Goal: Communication & Community: Answer question/provide support

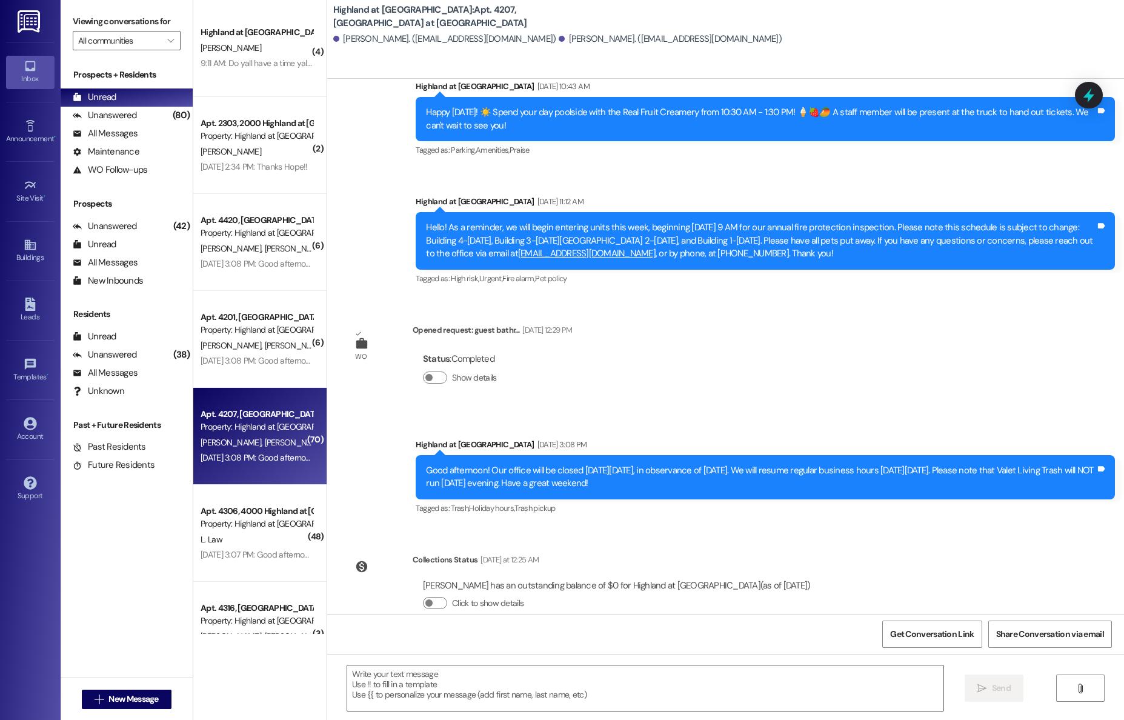
scroll to position [27698, 0]
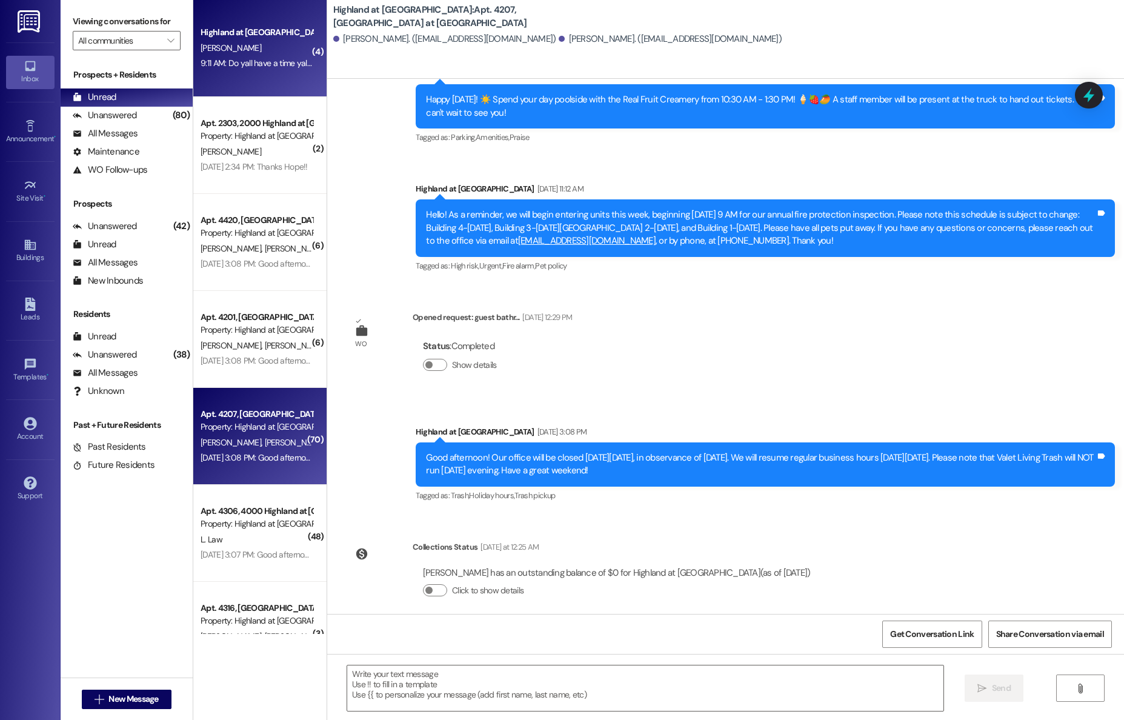
click at [201, 46] on span "[PERSON_NAME]" at bounding box center [231, 47] width 61 height 11
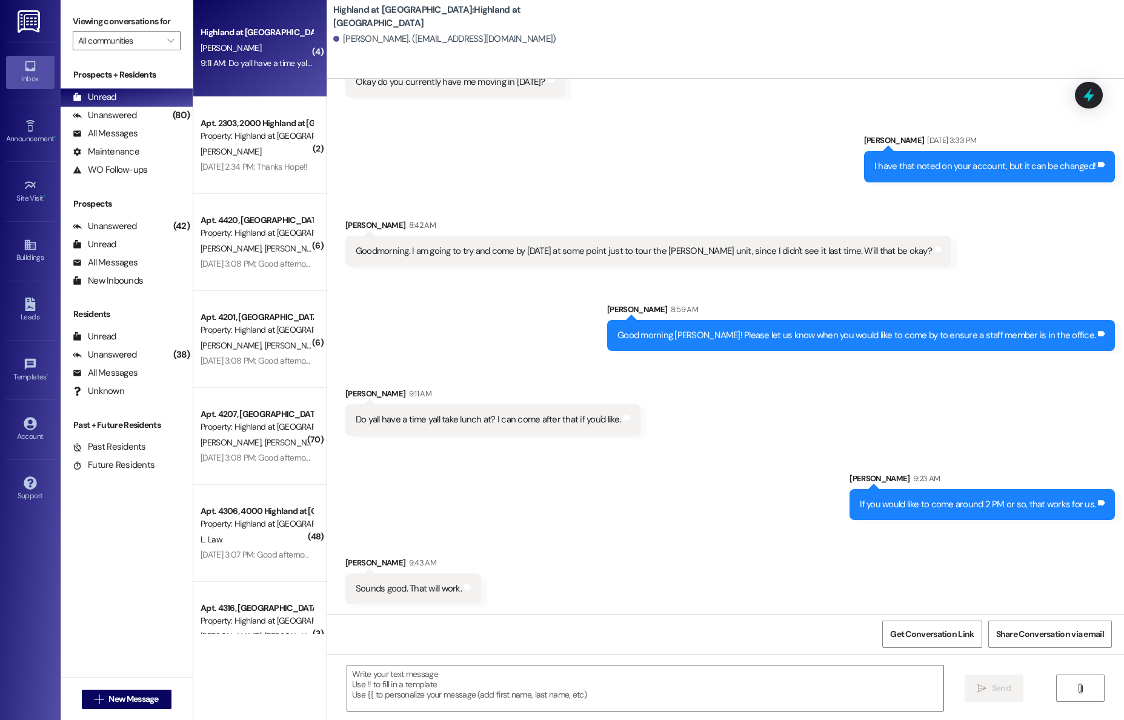
scroll to position [7089, 0]
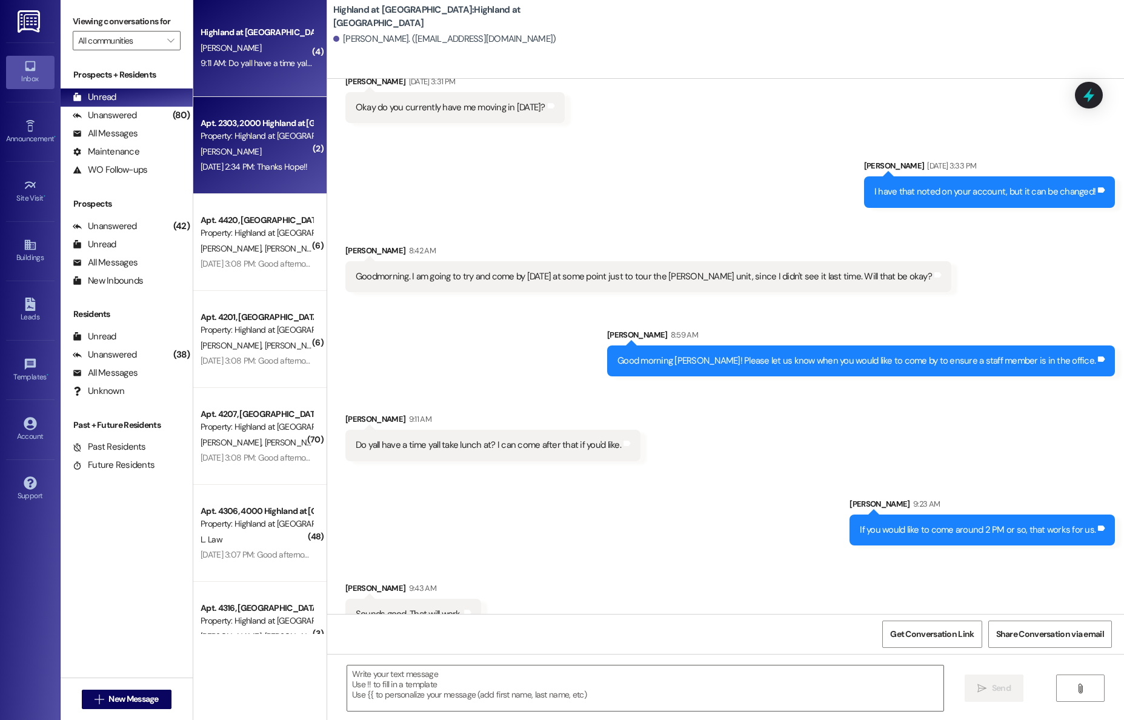
click at [239, 144] on div "[PERSON_NAME]" at bounding box center [256, 151] width 115 height 15
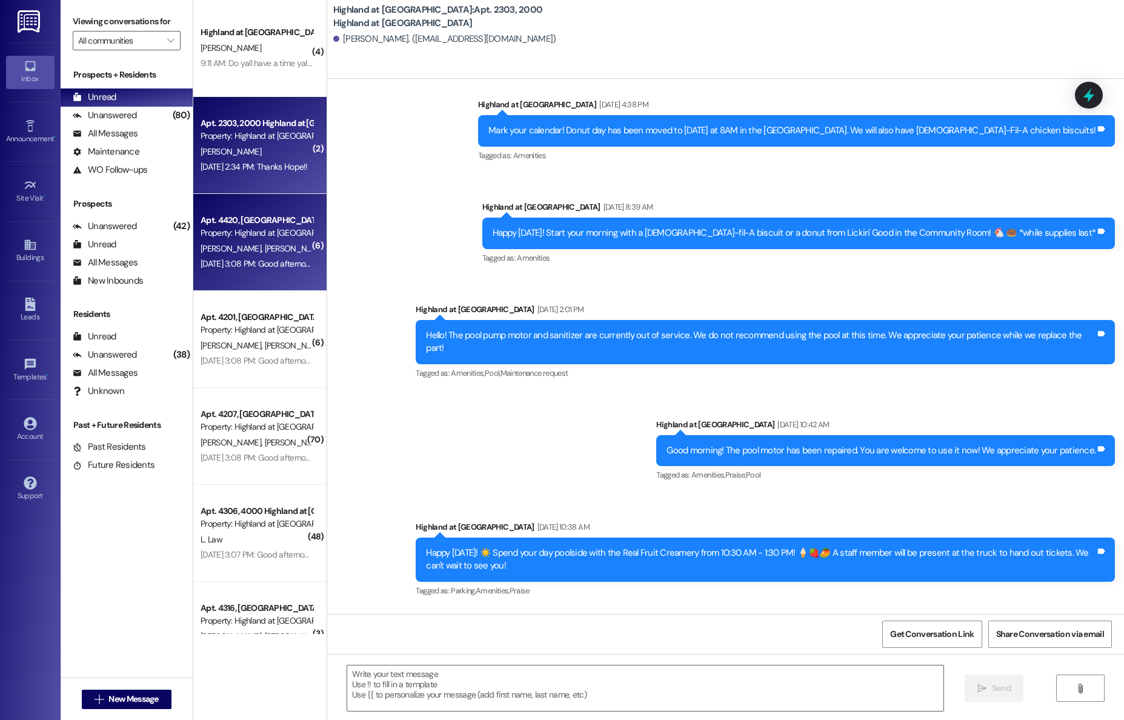
scroll to position [26343, 0]
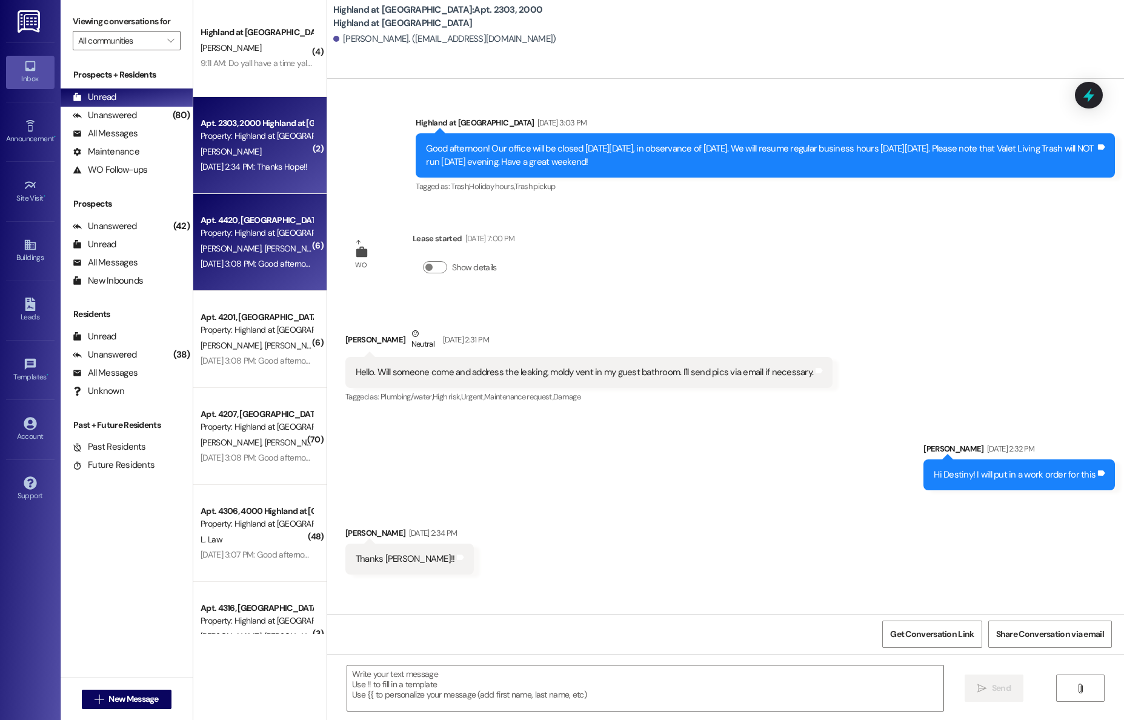
click at [242, 235] on div "Property: Highland at [GEOGRAPHIC_DATA]" at bounding box center [257, 233] width 112 height 13
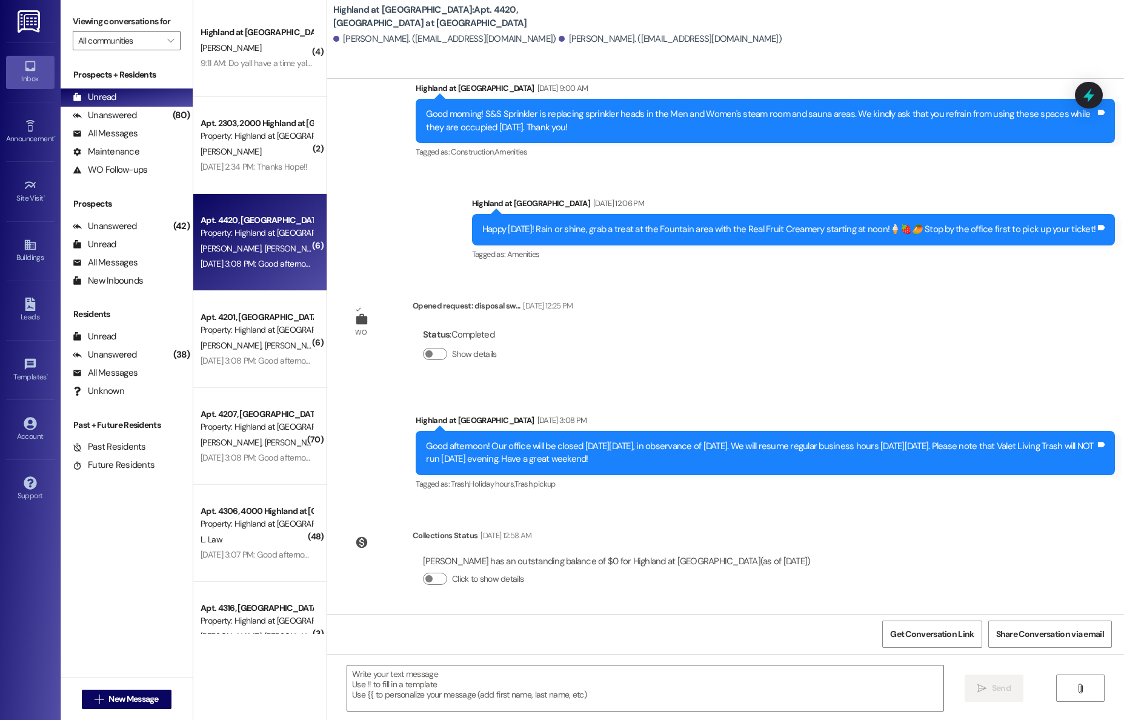
scroll to position [7709, 0]
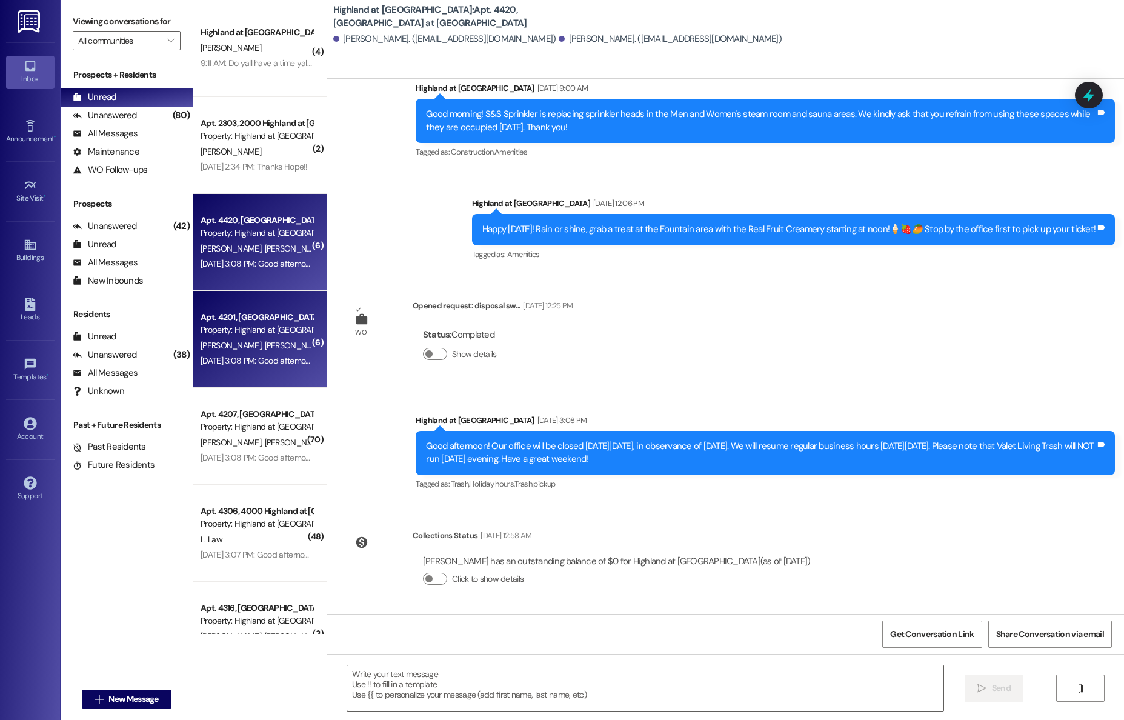
click at [260, 354] on div "[DATE] 3:08 PM: Good afternoon! Our office will be closed [DATE][DATE], in obse…" at bounding box center [256, 360] width 115 height 15
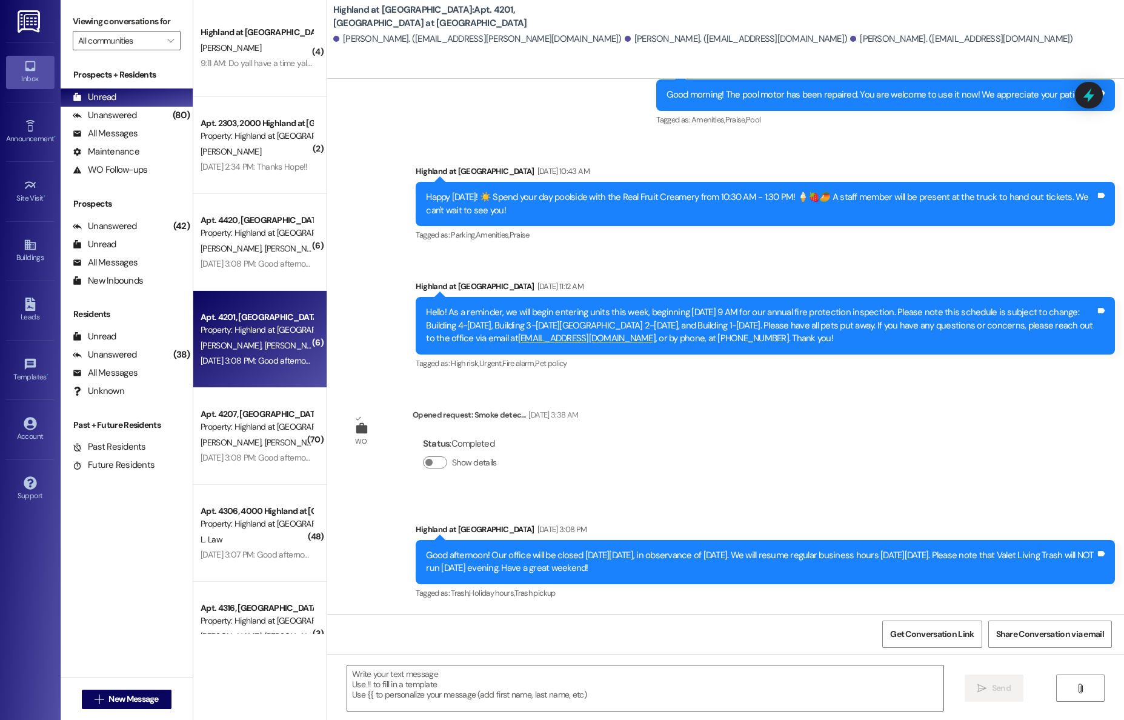
scroll to position [20634, 0]
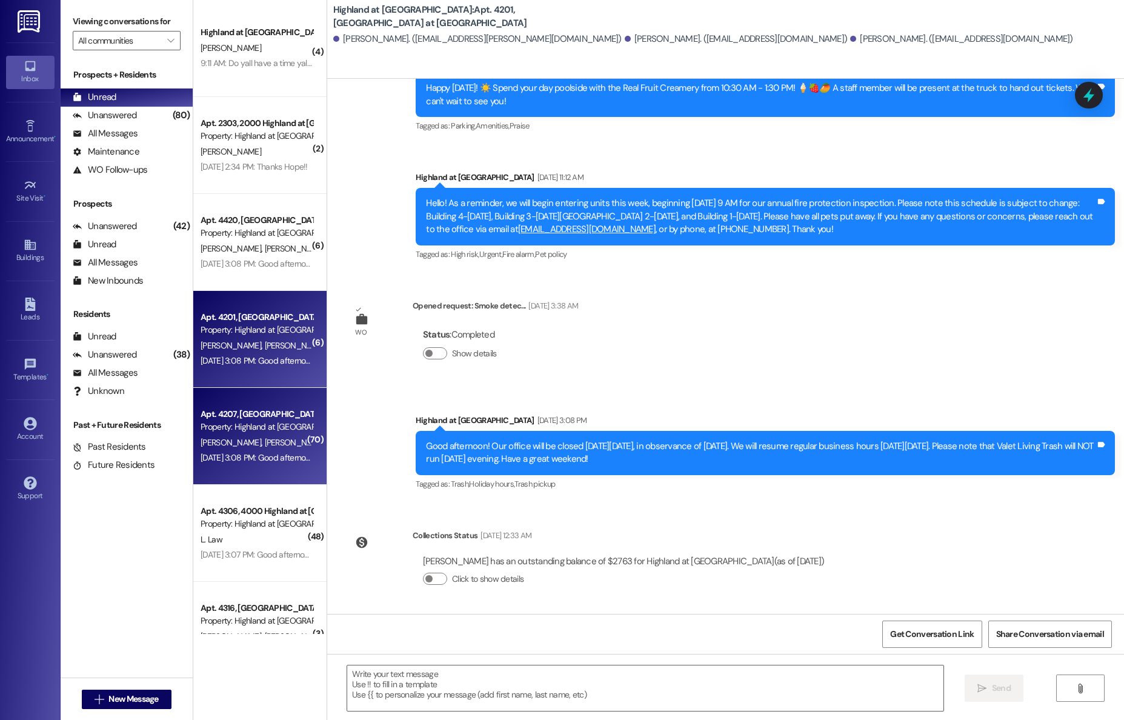
click at [253, 427] on div "Property: Highland at [GEOGRAPHIC_DATA]" at bounding box center [257, 427] width 112 height 13
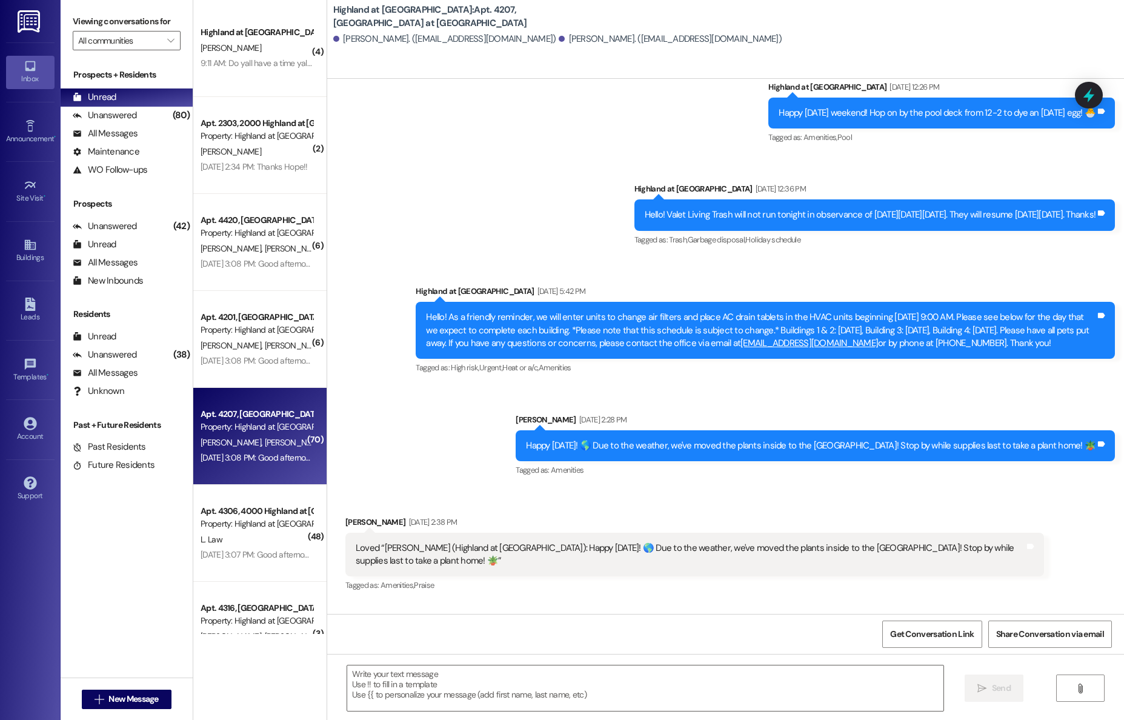
scroll to position [27698, 0]
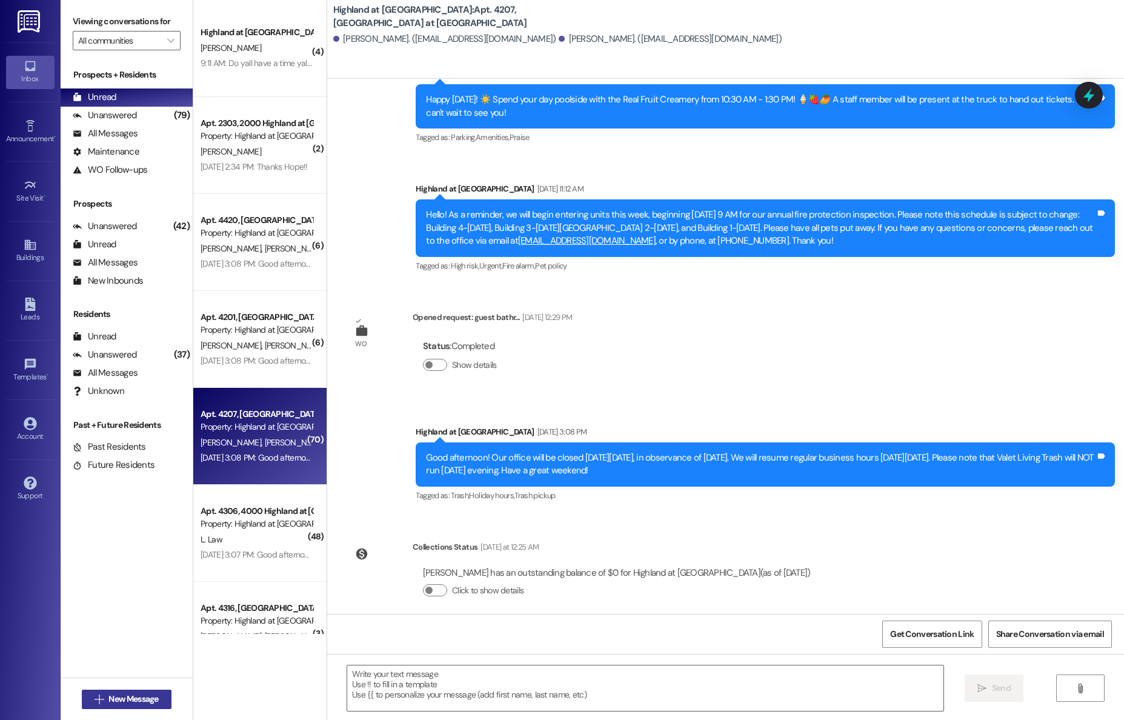
click at [112, 698] on span "New Message" at bounding box center [133, 699] width 50 height 13
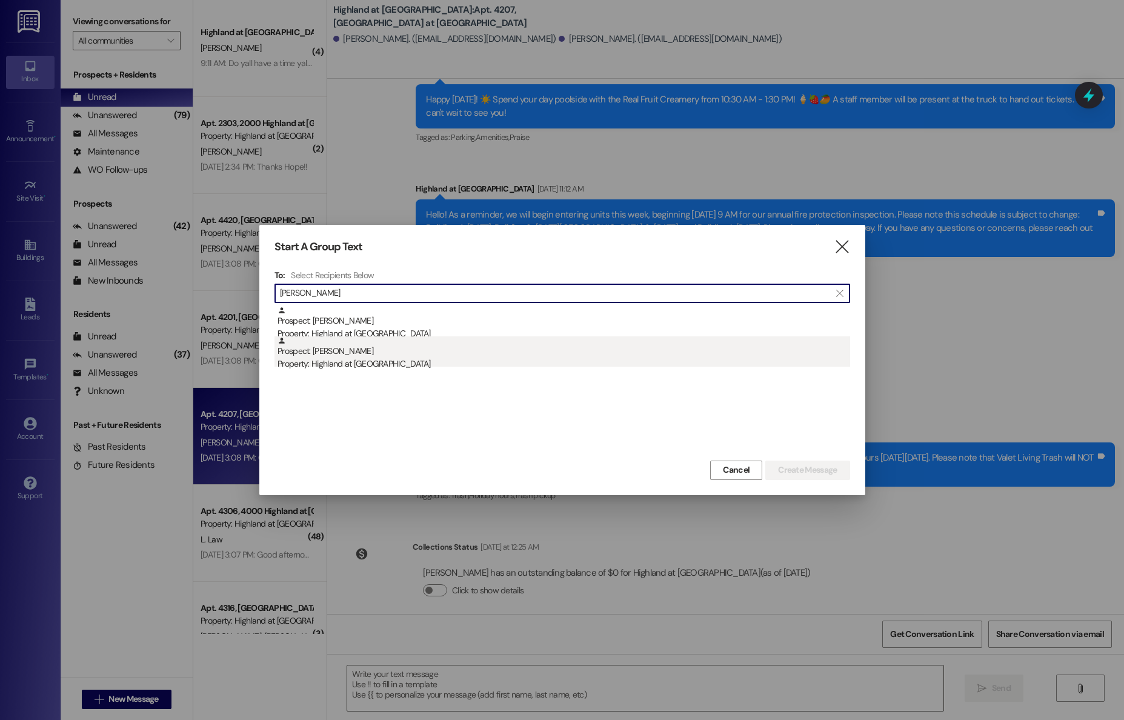
type input "[PERSON_NAME]"
click at [318, 365] on div "Property: Highland at [GEOGRAPHIC_DATA]" at bounding box center [564, 364] width 573 height 13
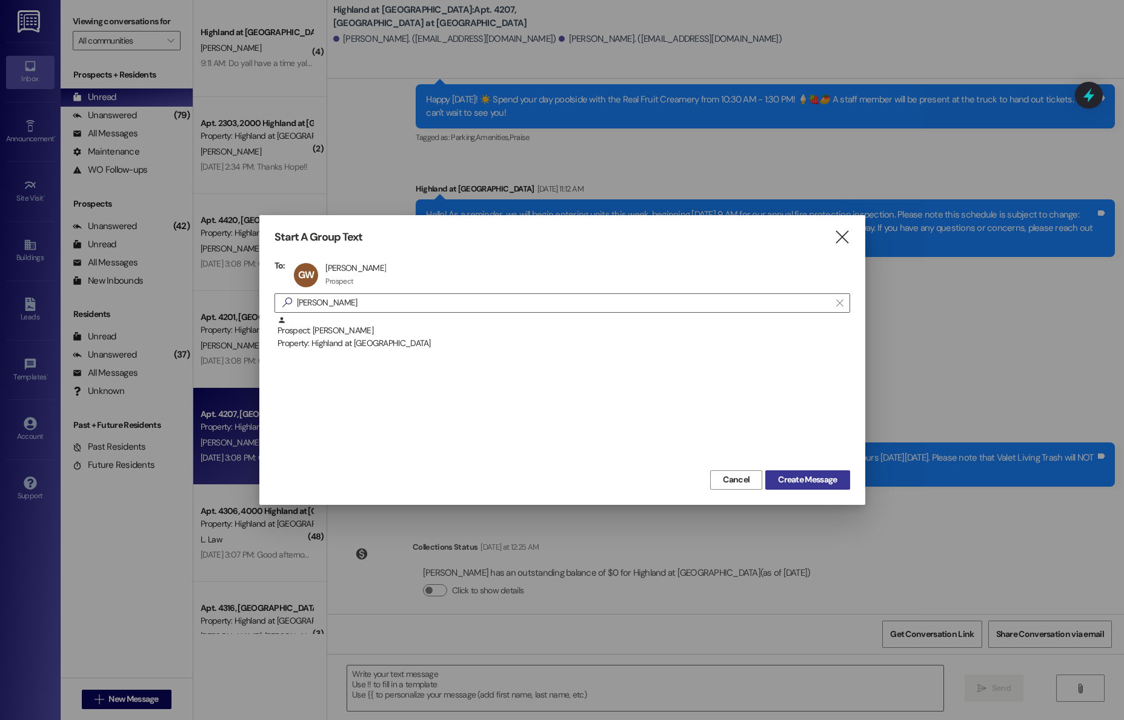
click at [819, 482] on span "Create Message" at bounding box center [807, 479] width 59 height 13
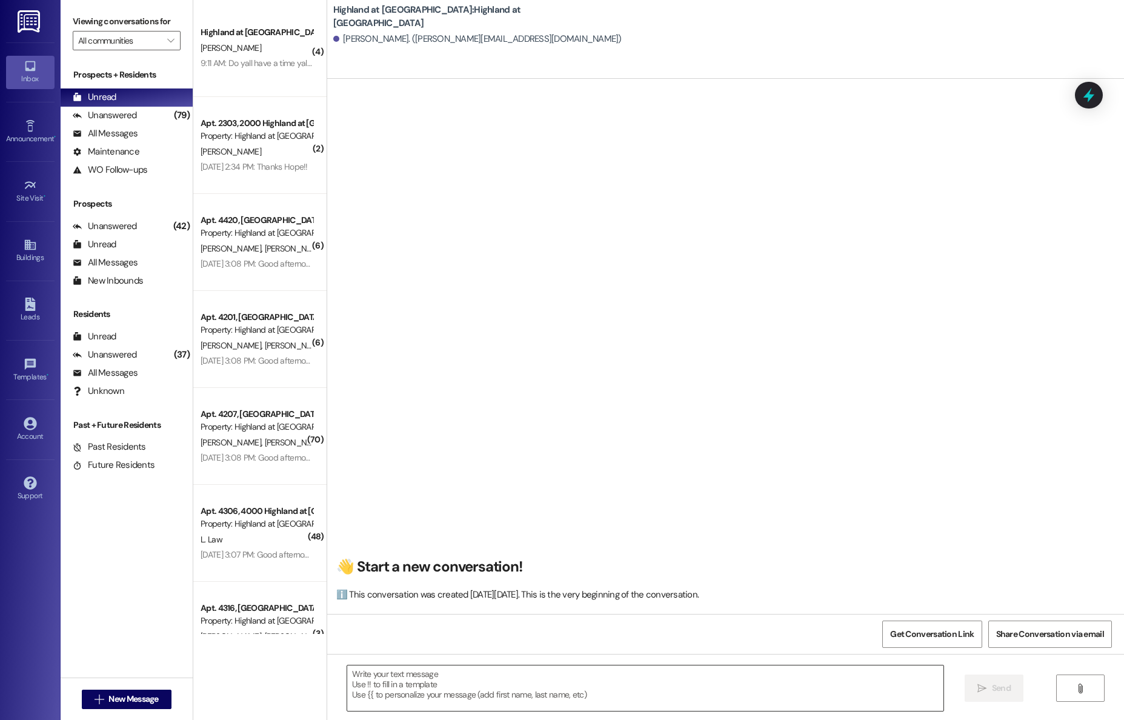
scroll to position [1, 0]
click at [484, 679] on textarea at bounding box center [645, 687] width 596 height 45
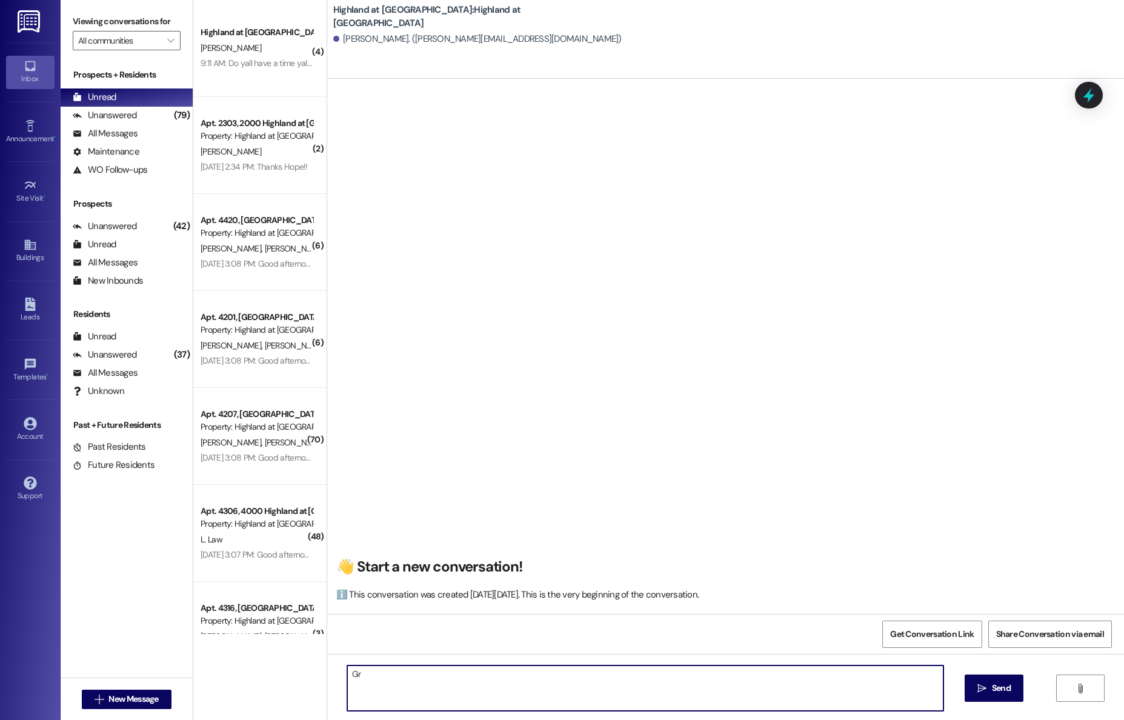
type textarea "G"
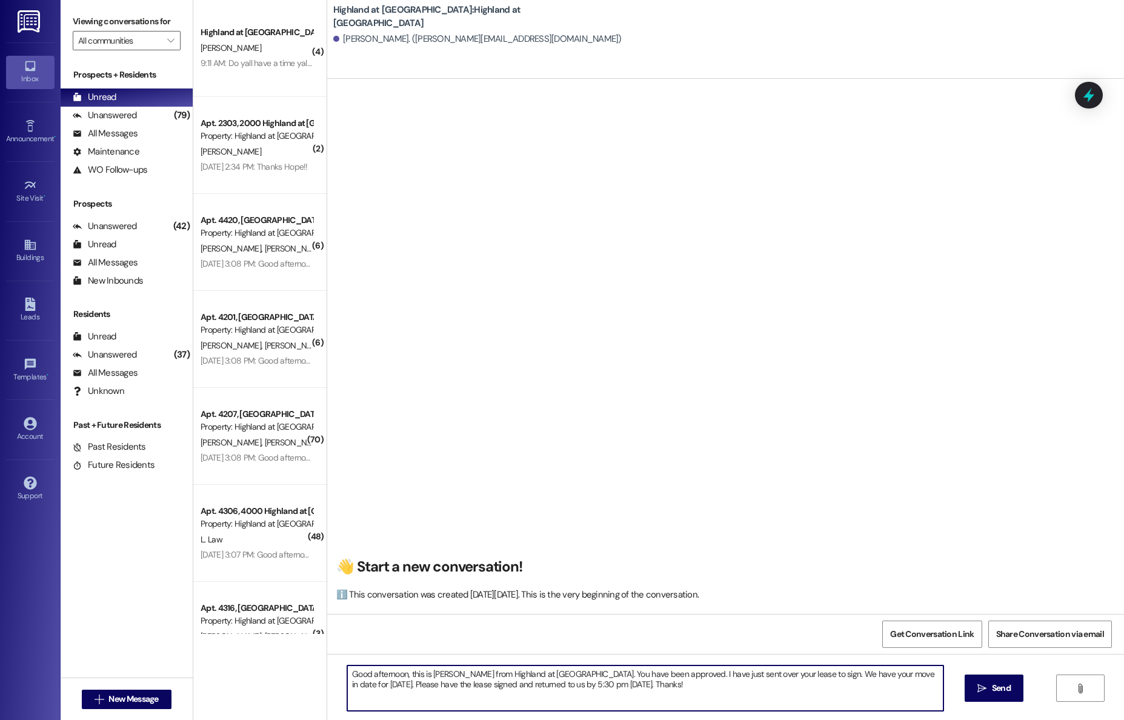
type textarea "Good afternoon, this is [PERSON_NAME] from Highland at [GEOGRAPHIC_DATA]. You h…"
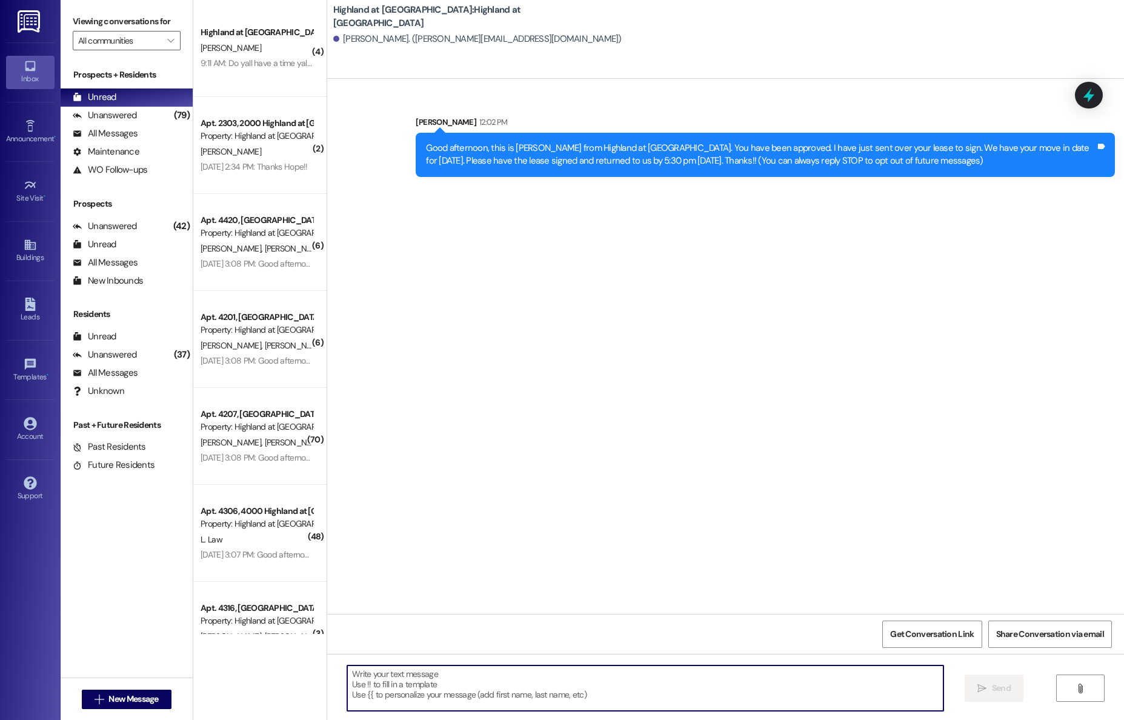
scroll to position [0, 0]
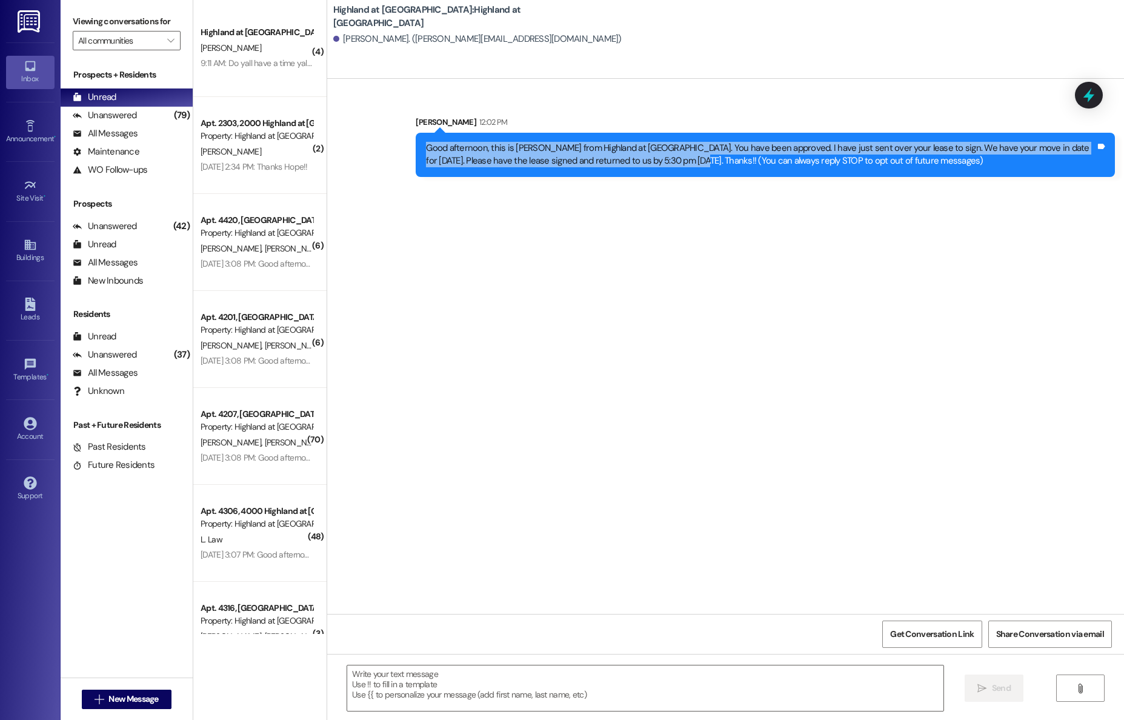
drag, startPoint x: 642, startPoint y: 162, endPoint x: 413, endPoint y: 147, distance: 228.9
click at [416, 147] on div "Good afternoon, this is [PERSON_NAME] from Highland at [GEOGRAPHIC_DATA]. You h…" at bounding box center [765, 155] width 699 height 44
copy div "Good afternoon, this is [PERSON_NAME] from Highland at [GEOGRAPHIC_DATA]. You h…"
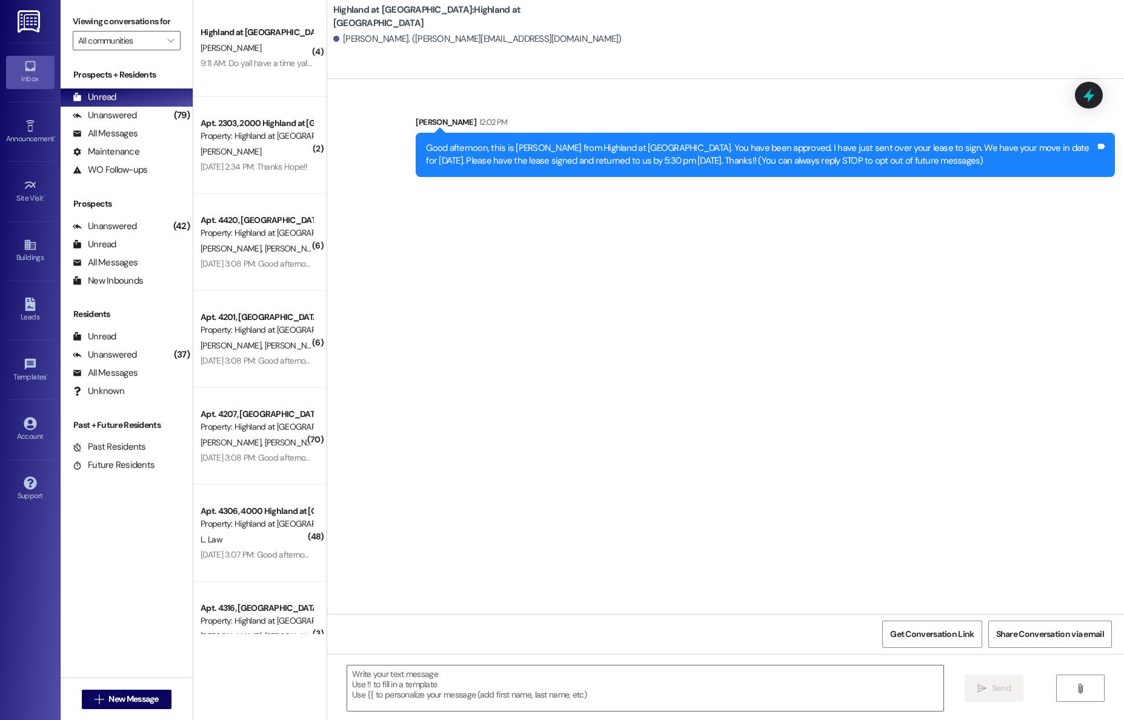
click at [491, 201] on div "Sent via SMS [PERSON_NAME] 12:02 PM Good afternoon, this is [PERSON_NAME] from …" at bounding box center [725, 346] width 797 height 535
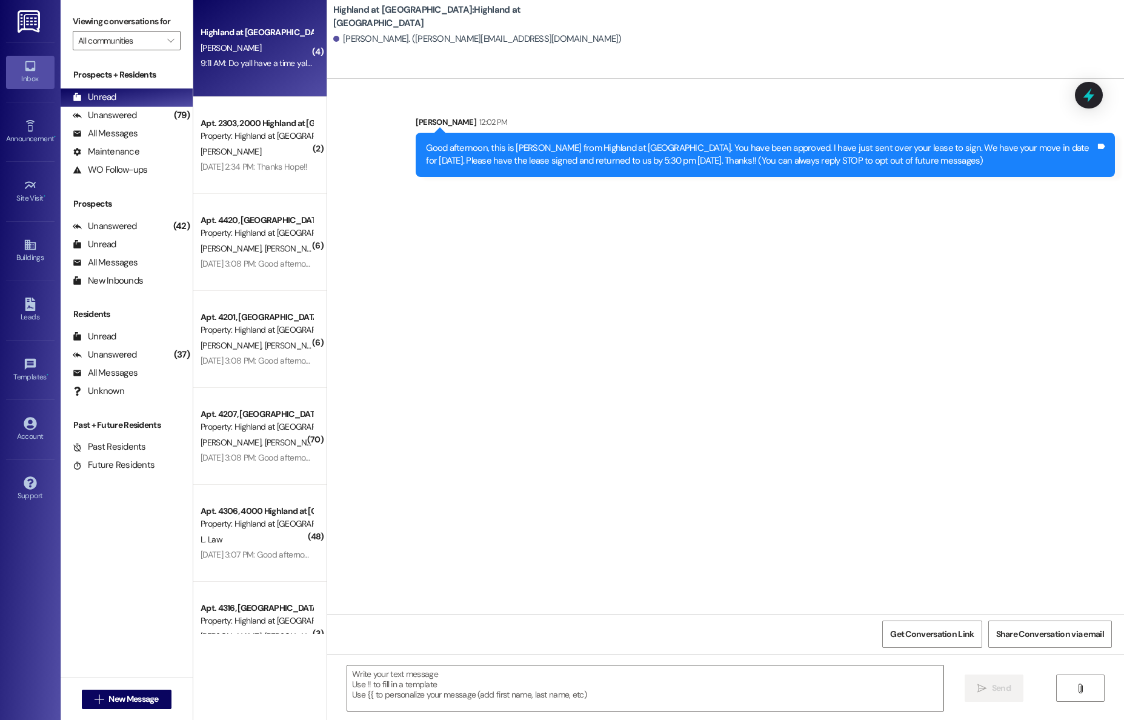
click at [278, 46] on div "[PERSON_NAME]" at bounding box center [256, 48] width 115 height 15
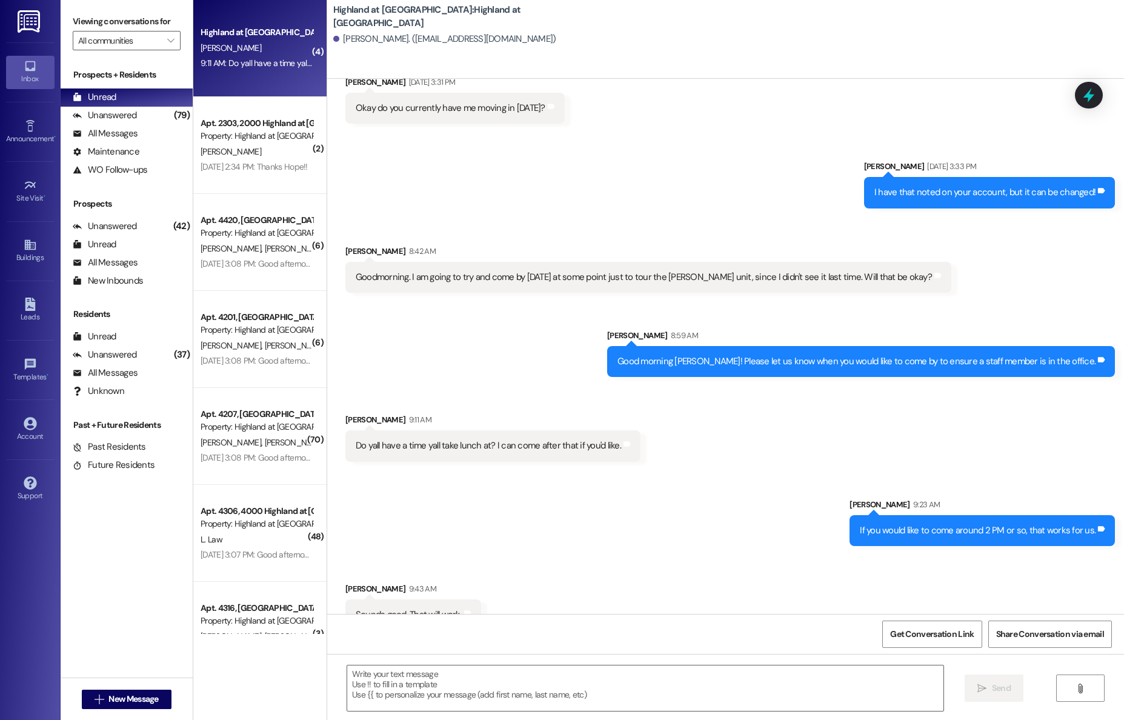
scroll to position [7089, 0]
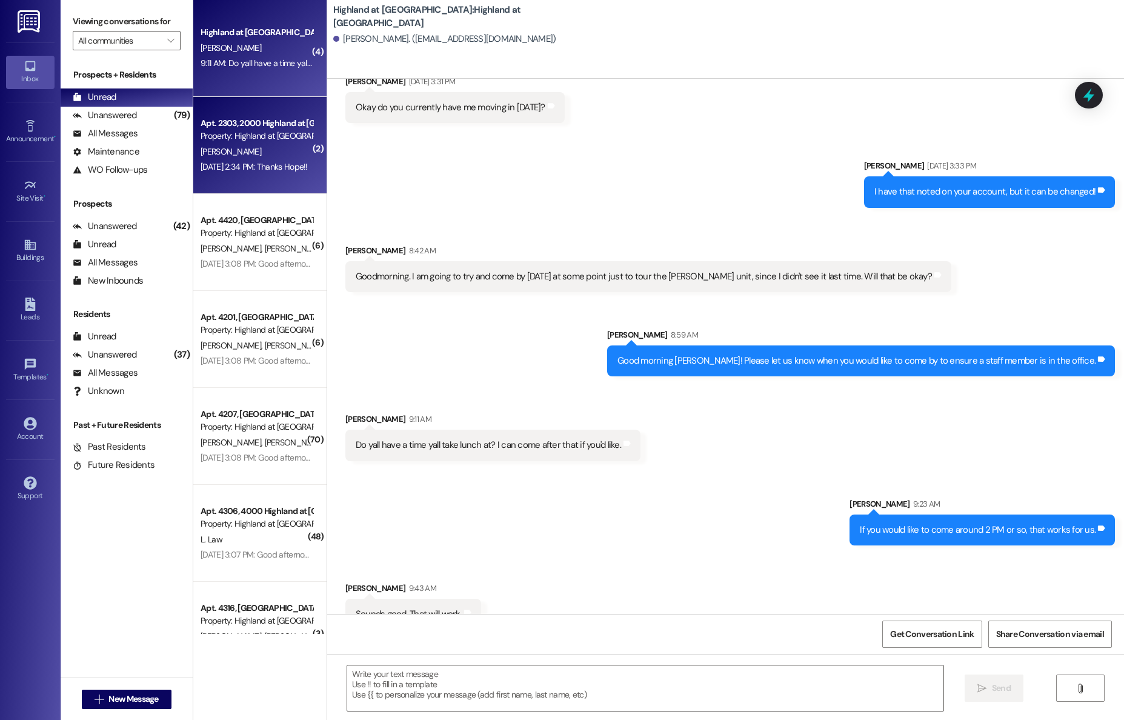
click at [266, 136] on div "Property: Highland at [GEOGRAPHIC_DATA]" at bounding box center [257, 136] width 112 height 13
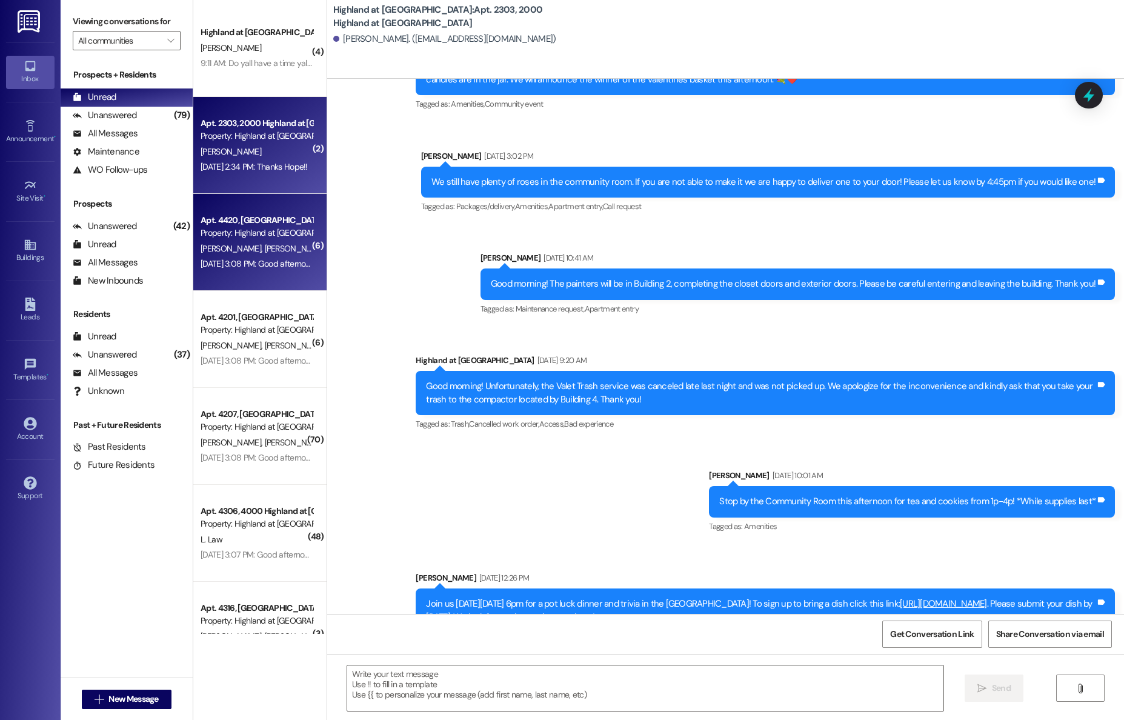
click at [236, 236] on div "Property: Highland at [GEOGRAPHIC_DATA]" at bounding box center [257, 233] width 112 height 13
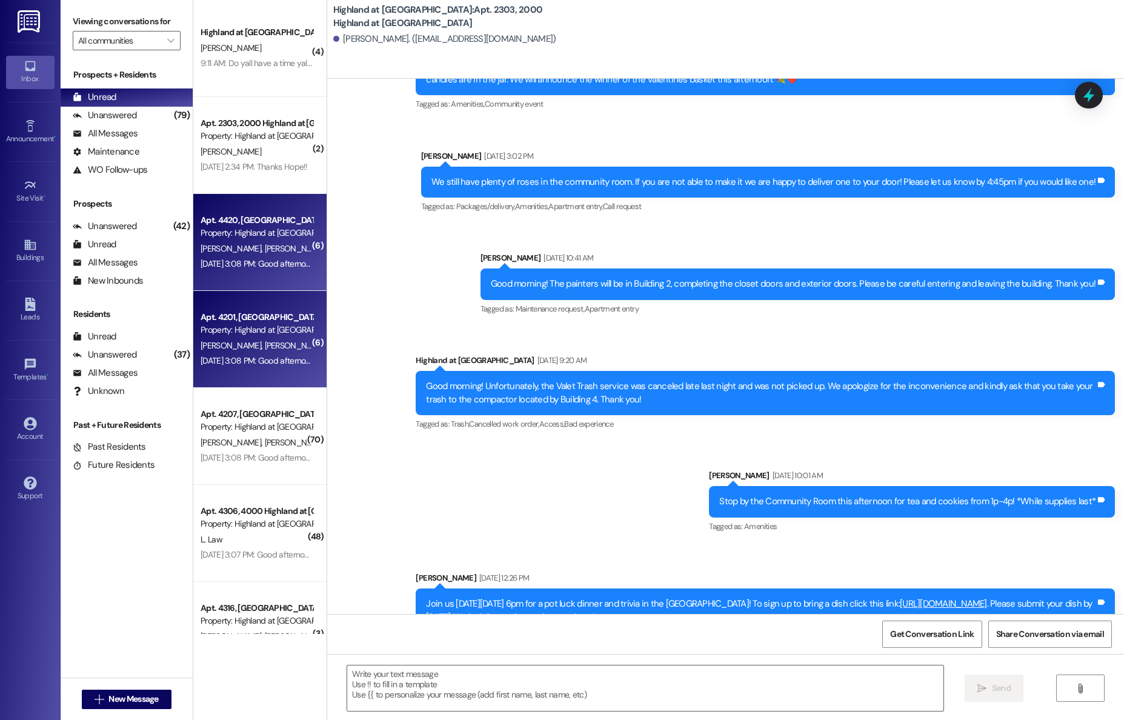
click at [264, 344] on span "[PERSON_NAME]" at bounding box center [296, 345] width 64 height 11
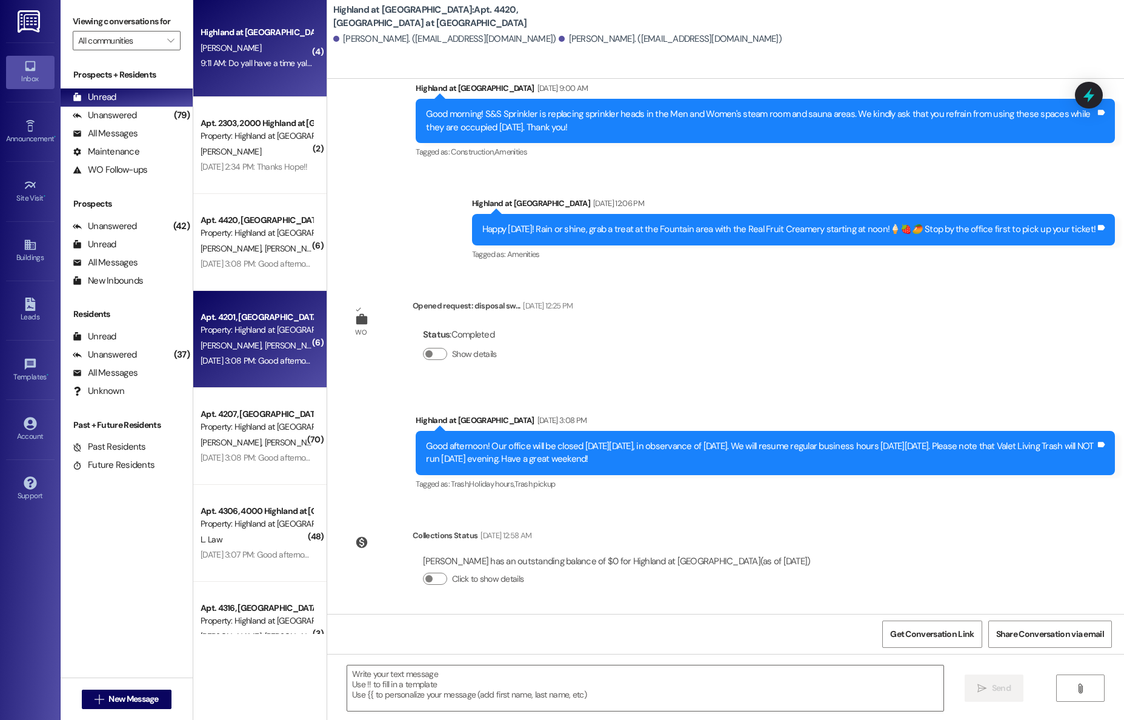
scroll to position [7709, 0]
click at [236, 27] on div "Highland at [GEOGRAPHIC_DATA]" at bounding box center [257, 32] width 112 height 13
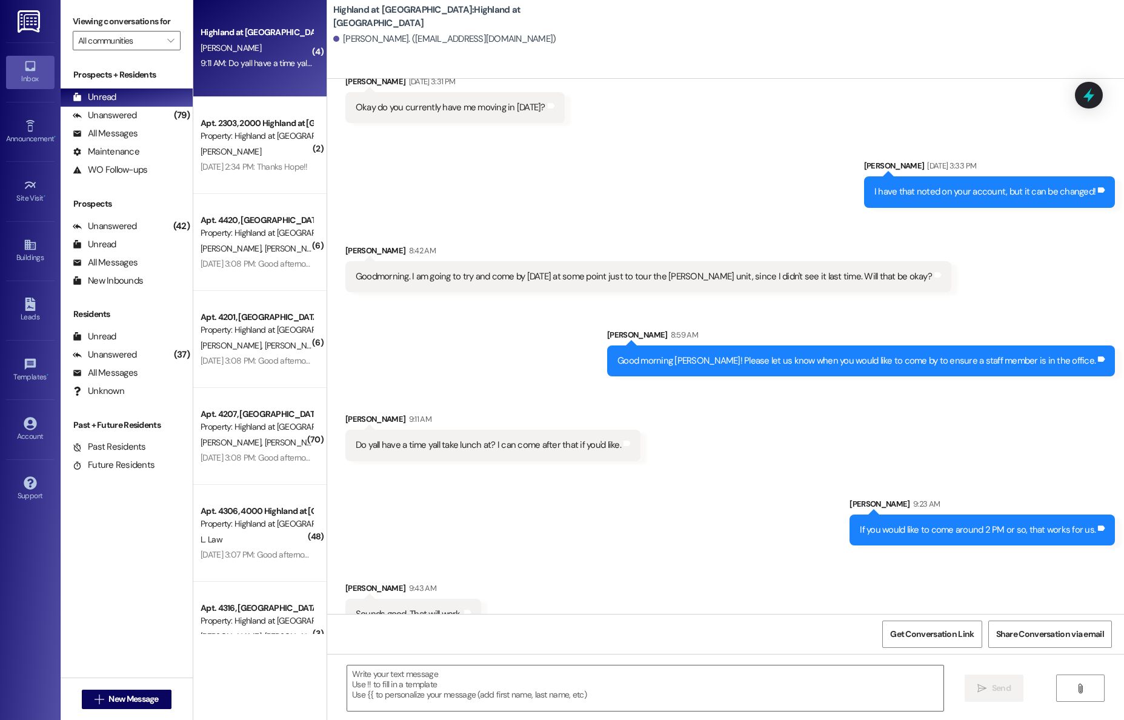
scroll to position [7089, 0]
